Goal: Transaction & Acquisition: Subscribe to service/newsletter

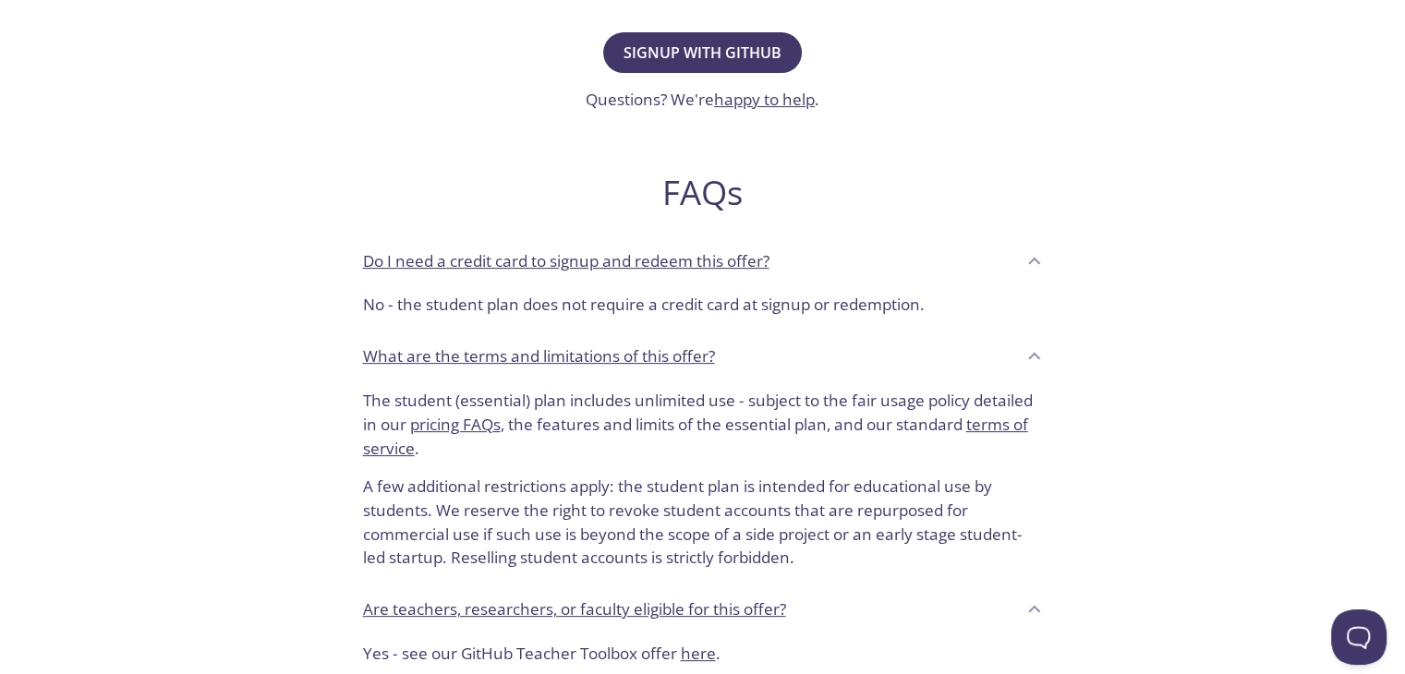
scroll to position [185, 0]
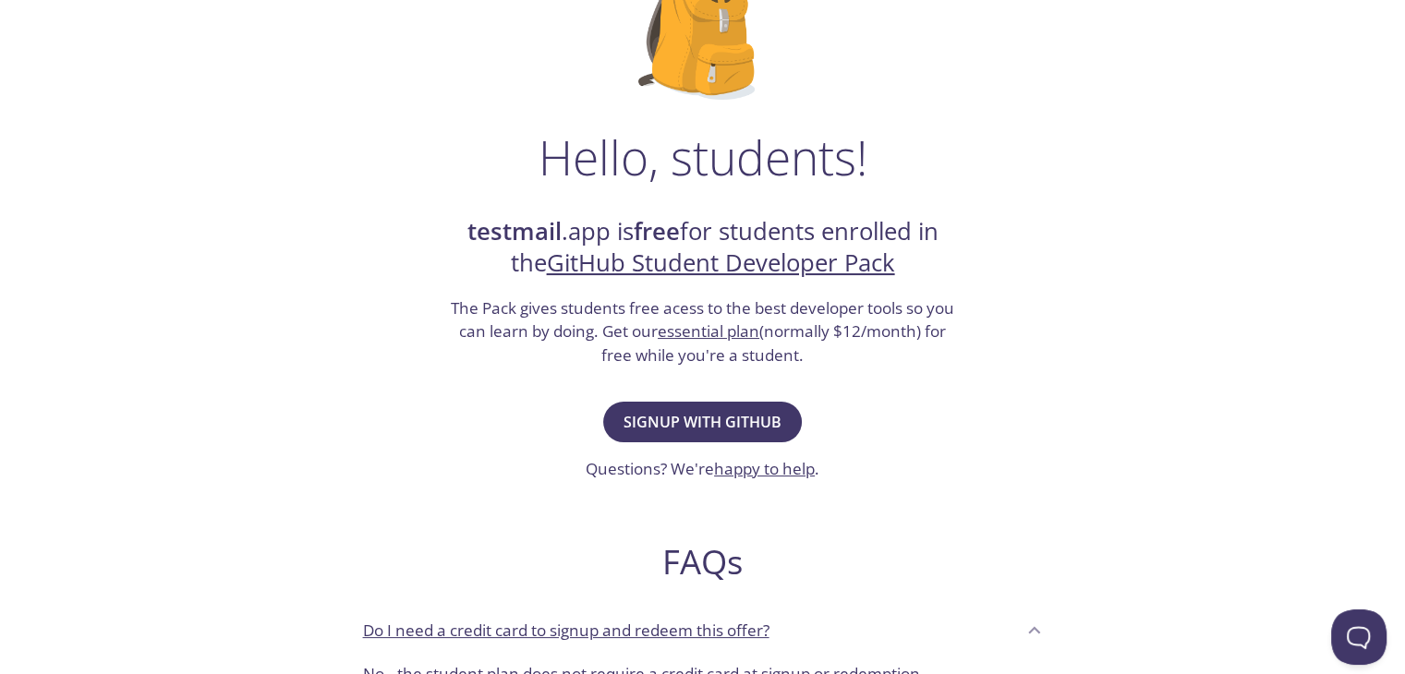
click at [694, 333] on link "essential plan" at bounding box center [709, 330] width 102 height 21
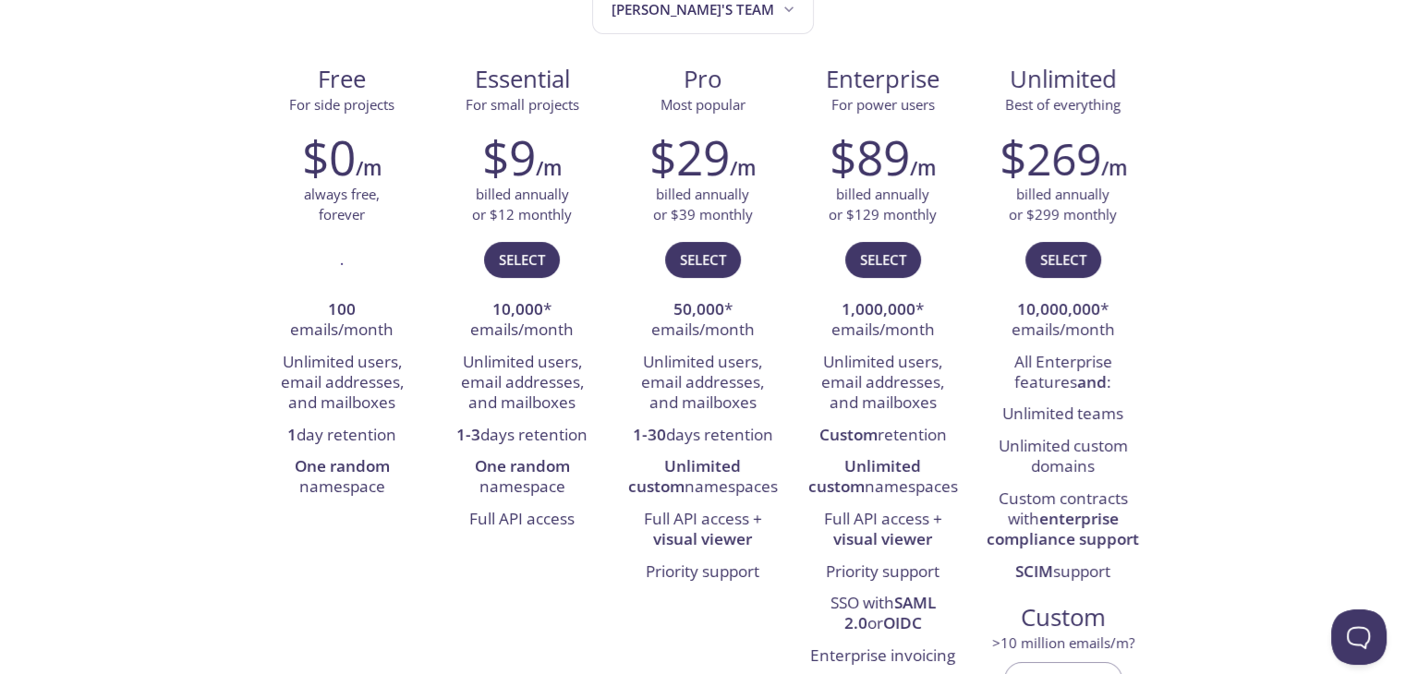
scroll to position [277, 0]
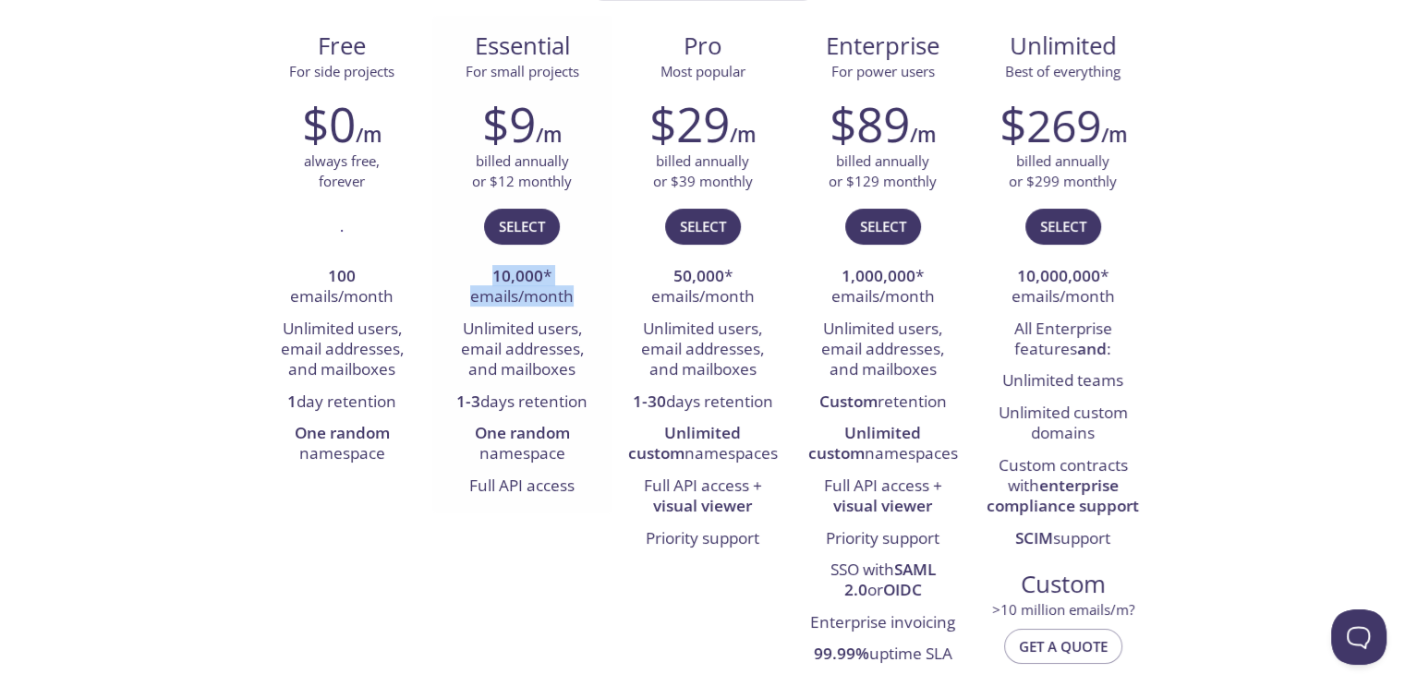
drag, startPoint x: 490, startPoint y: 277, endPoint x: 571, endPoint y: 293, distance: 81.9
click at [571, 293] on li "10,000 * emails/month" at bounding box center [522, 287] width 152 height 53
drag, startPoint x: 455, startPoint y: 331, endPoint x: 585, endPoint y: 366, distance: 134.0
click at [585, 366] on li "Unlimited users, email addresses, and mailboxes" at bounding box center [522, 350] width 152 height 73
drag, startPoint x: 454, startPoint y: 401, endPoint x: 590, endPoint y: 394, distance: 135.9
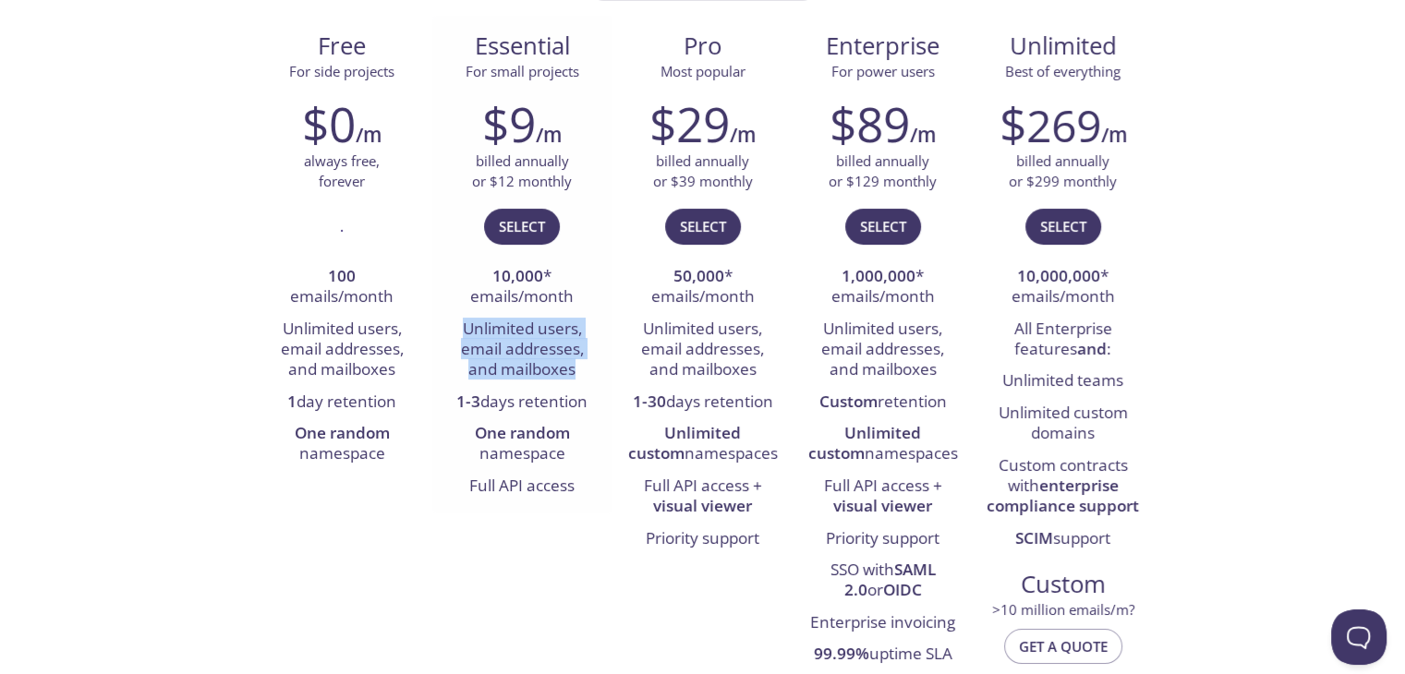
click at [590, 394] on li "1-3 days retention" at bounding box center [522, 402] width 152 height 31
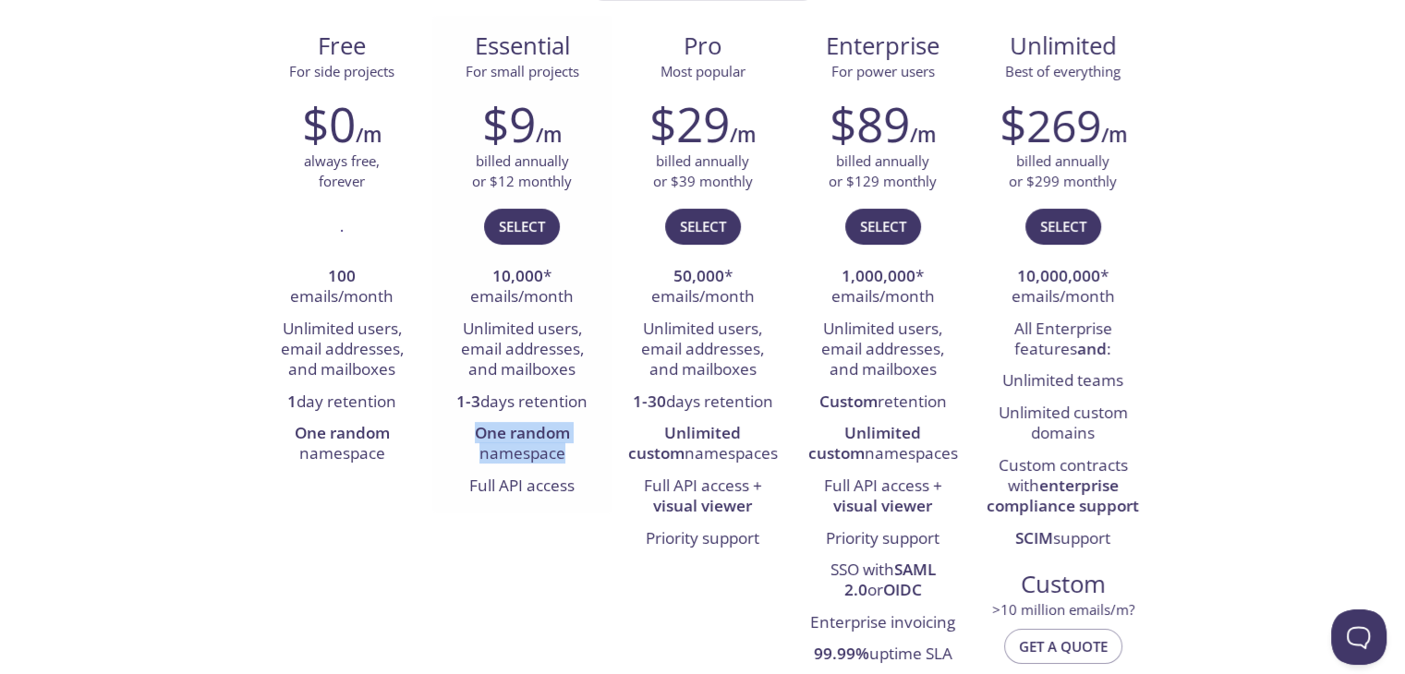
drag, startPoint x: 475, startPoint y: 430, endPoint x: 578, endPoint y: 448, distance: 104.9
click at [578, 448] on li "One random namespace" at bounding box center [522, 444] width 152 height 53
drag, startPoint x: 471, startPoint y: 485, endPoint x: 573, endPoint y: 485, distance: 101.6
click at [573, 485] on li "Full API access" at bounding box center [522, 486] width 152 height 31
click at [561, 492] on li "Full API access" at bounding box center [522, 486] width 152 height 31
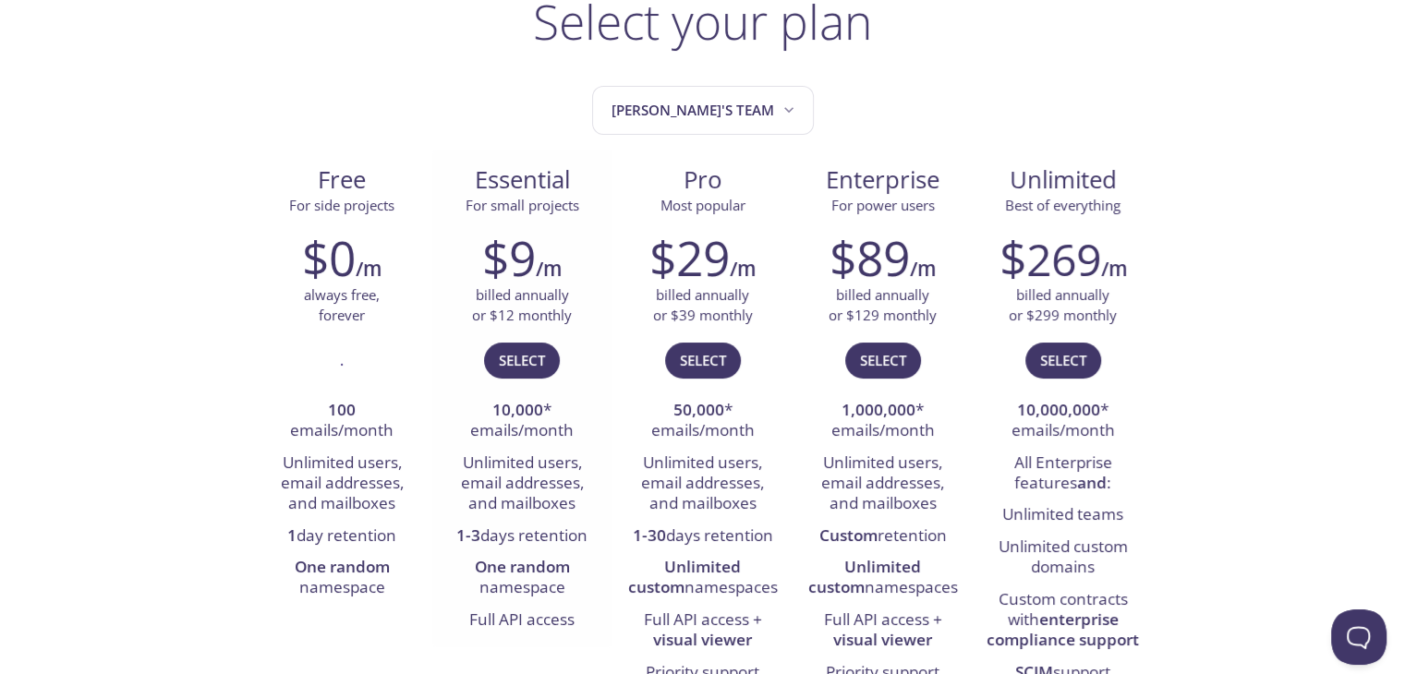
scroll to position [0, 0]
